Goal: Navigation & Orientation: Go to known website

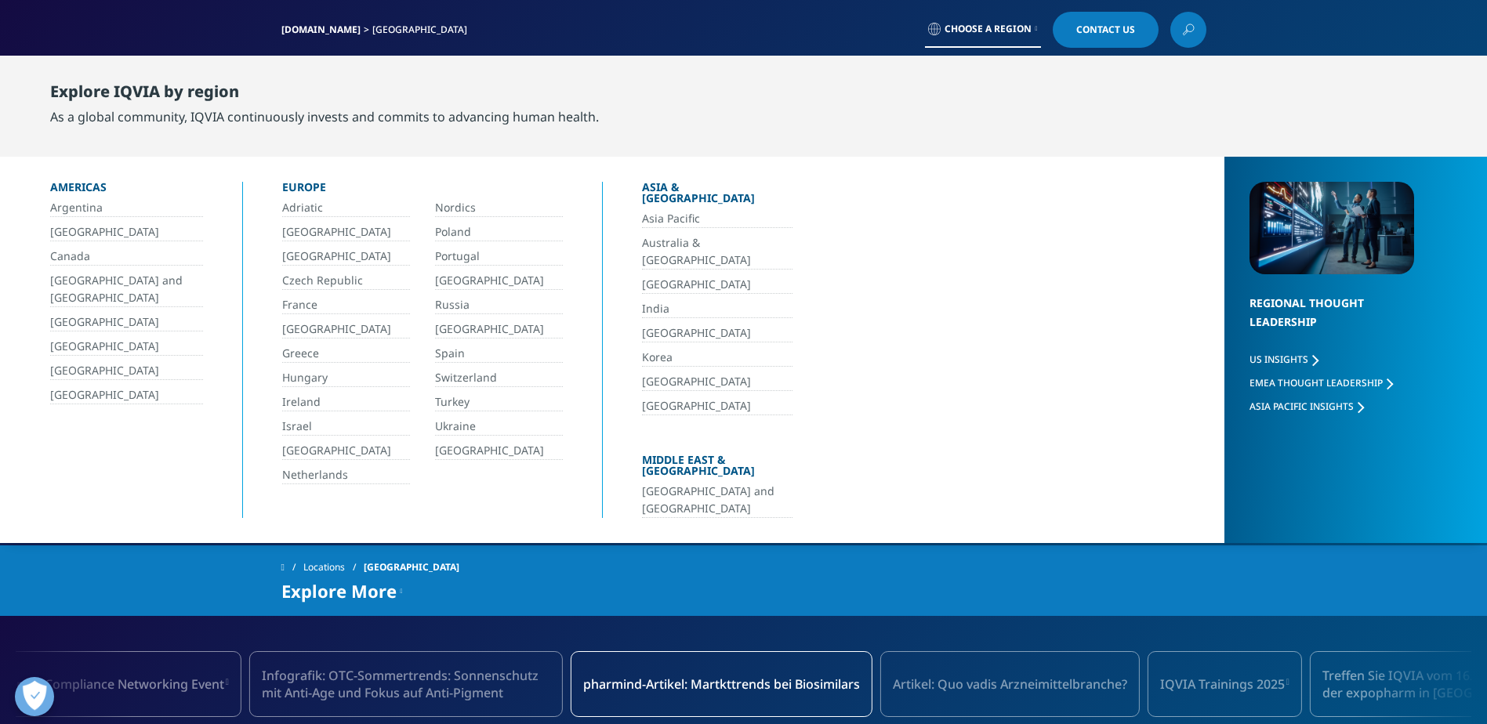
click at [338, 328] on link "[GEOGRAPHIC_DATA]" at bounding box center [346, 330] width 128 height 18
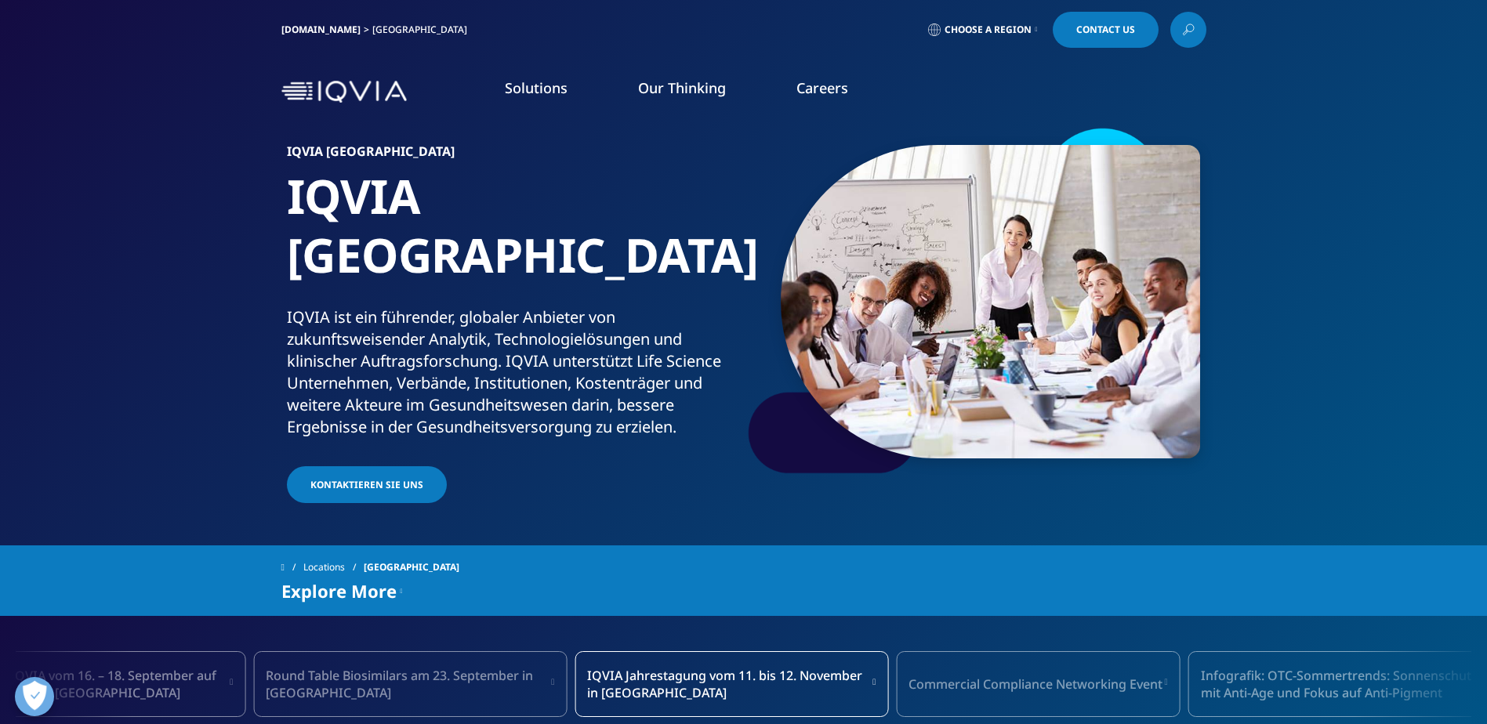
click at [850, 178] on h5 "STELLENANGEBOTEN" at bounding box center [878, 174] width 149 height 36
click at [852, 199] on p "Zur Globalen Karriere-seite" at bounding box center [882, 216] width 157 height 49
click at [839, 156] on h5 "STELLENANGEBOTEN" at bounding box center [878, 174] width 149 height 36
click at [832, 190] on h5 "STELLENANGEBOTEN" at bounding box center [878, 174] width 149 height 36
click at [833, 256] on link "WEITERE INFORMATIONEN" at bounding box center [882, 260] width 157 height 13
